Goal: Task Accomplishment & Management: Manage account settings

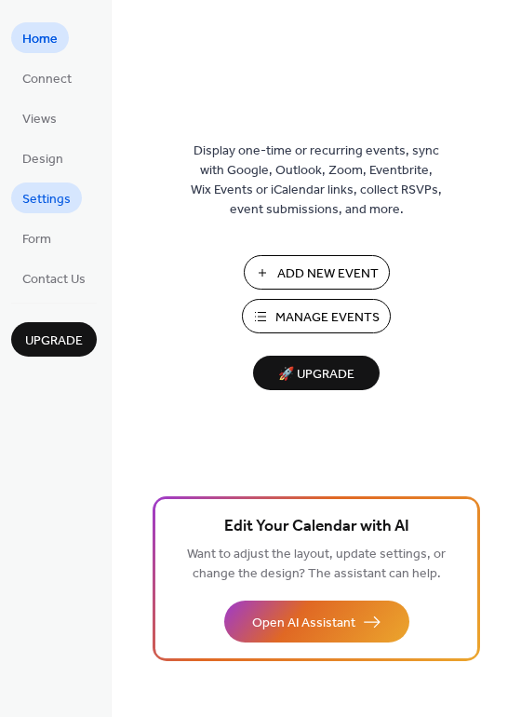
click at [22, 198] on span "Settings" at bounding box center [46, 200] width 48 height 20
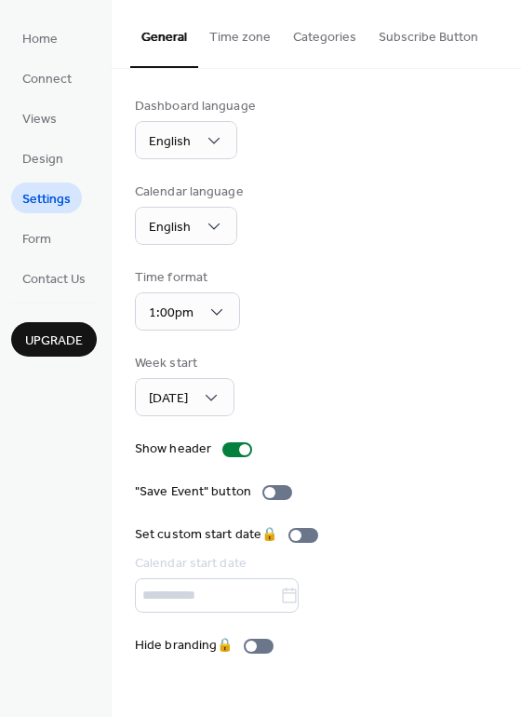
click at [419, 38] on button "Subscribe Button" at bounding box center [429, 33] width 122 height 66
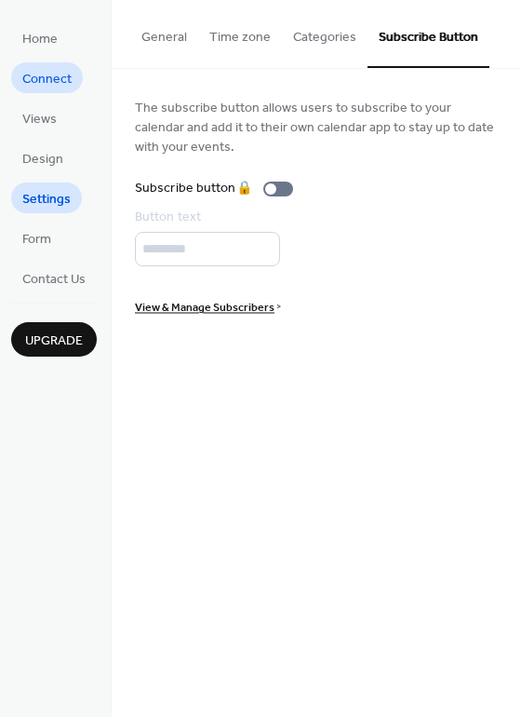
click at [63, 87] on span "Connect" at bounding box center [46, 80] width 49 height 20
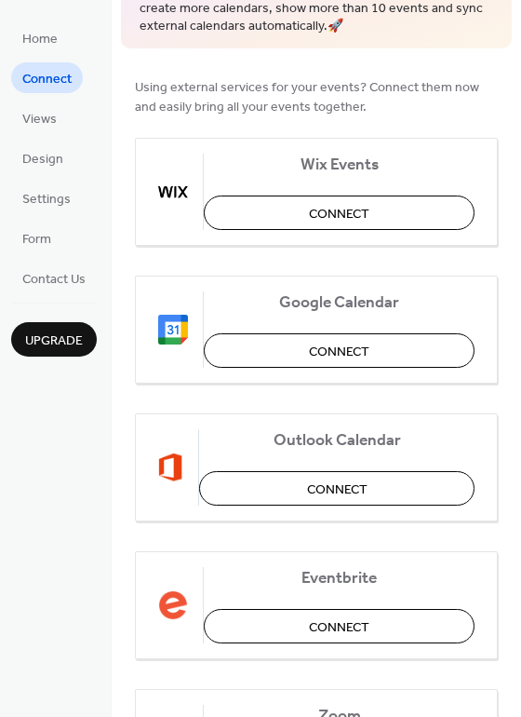
scroll to position [116, 0]
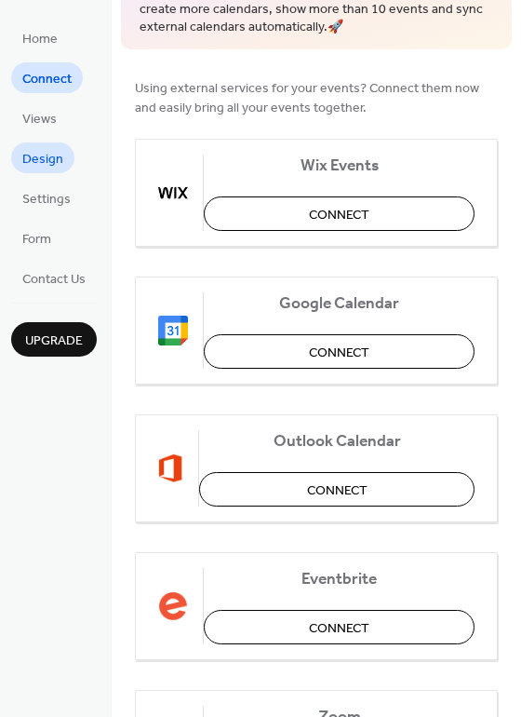
click at [33, 159] on span "Design" at bounding box center [42, 160] width 41 height 20
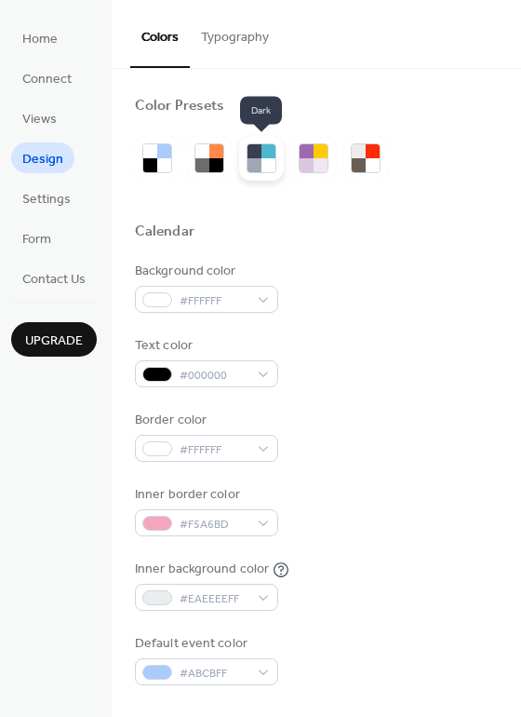
click at [256, 148] on div at bounding box center [255, 151] width 14 height 14
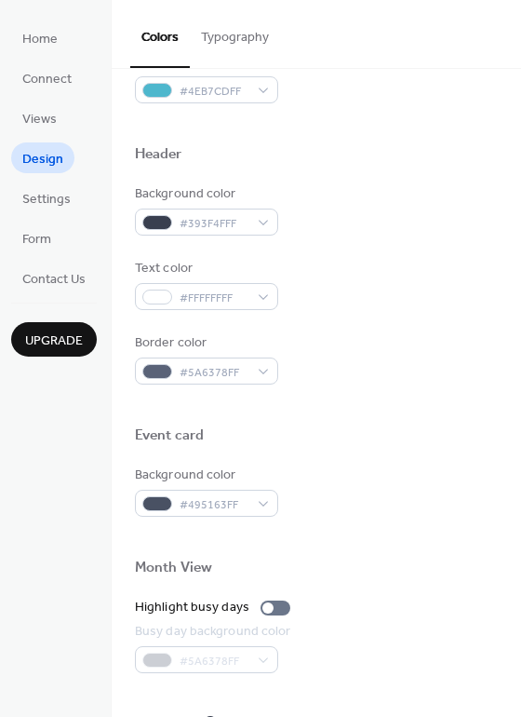
scroll to position [796, 0]
